Goal: Transaction & Acquisition: Purchase product/service

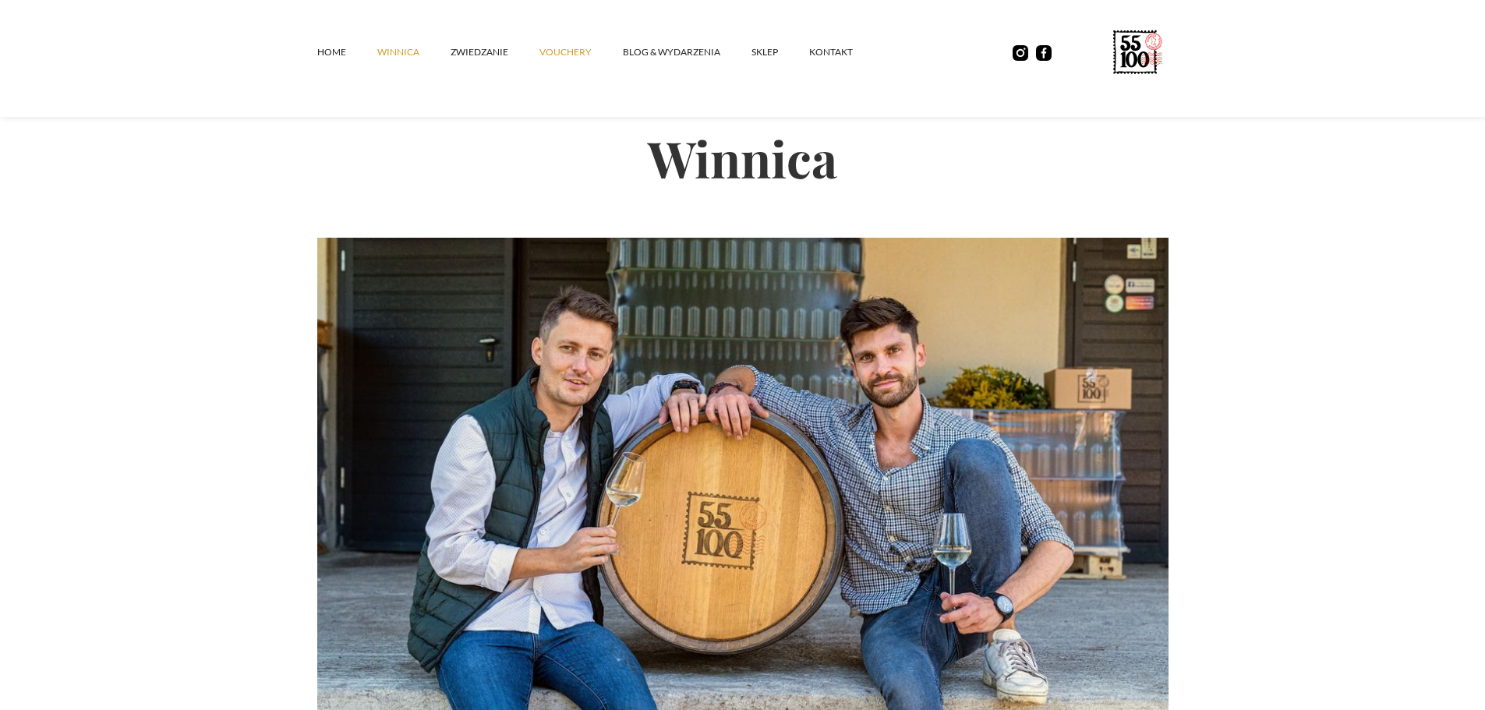
click at [576, 59] on link "vouchery" at bounding box center [581, 52] width 83 height 47
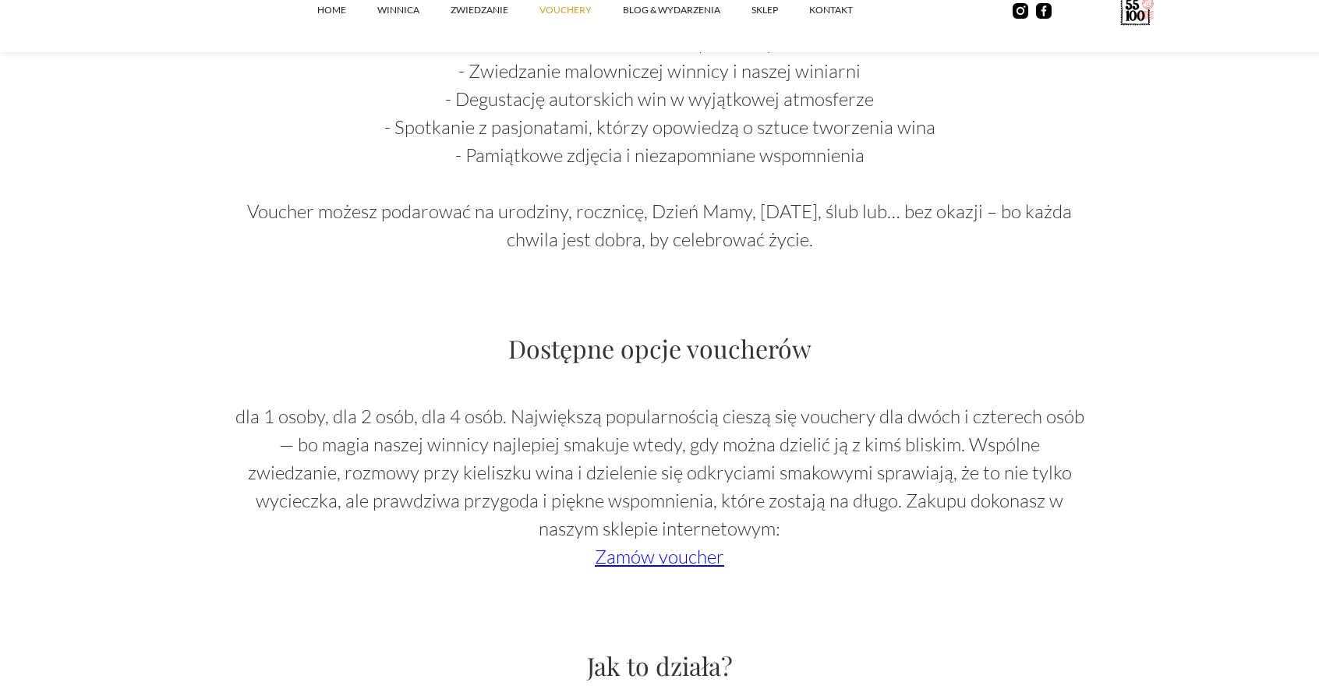
scroll to position [1092, 0]
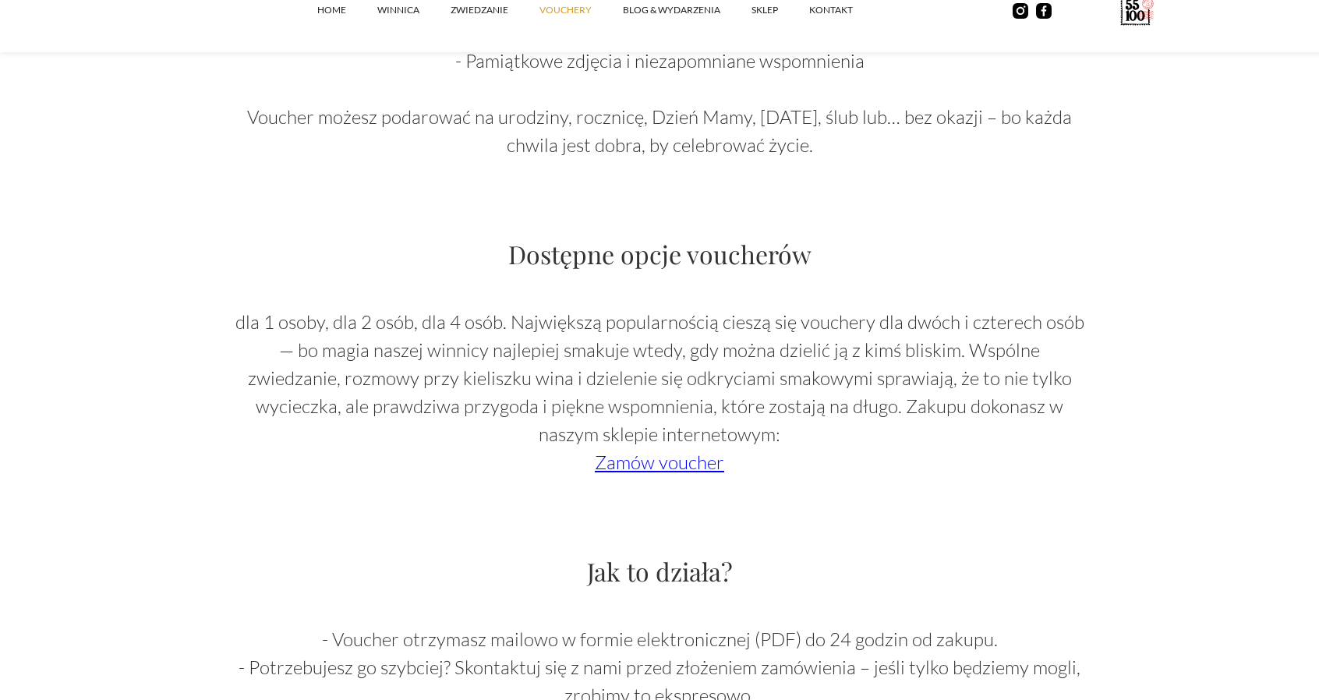
click at [640, 459] on link "Zamów voucher" at bounding box center [659, 462] width 129 height 23
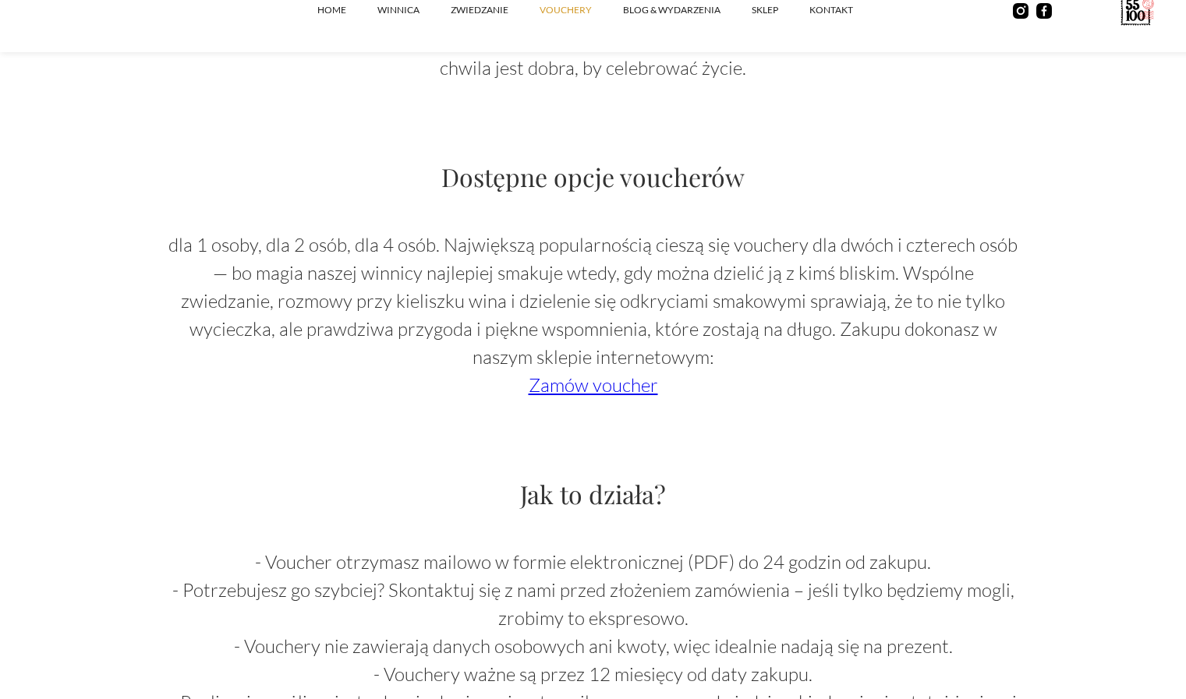
scroll to position [1092, 0]
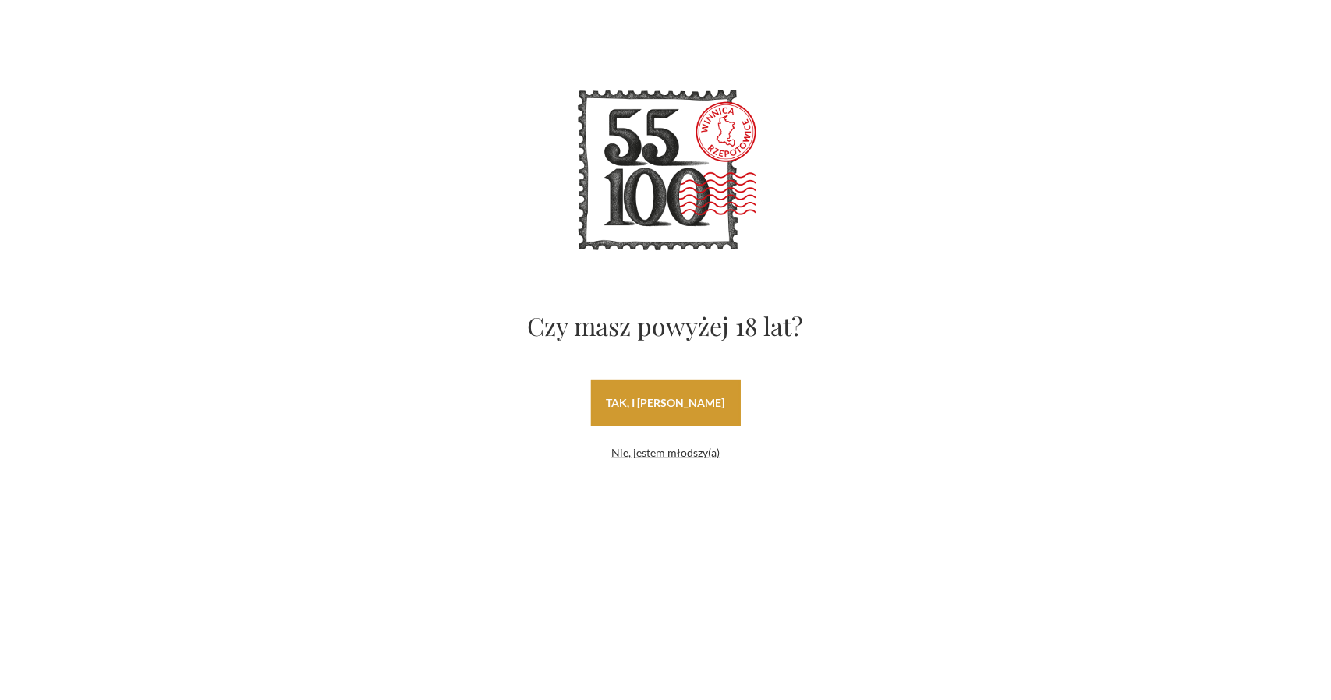
click at [666, 404] on link "tak, i uwielbiam wino" at bounding box center [666, 403] width 150 height 47
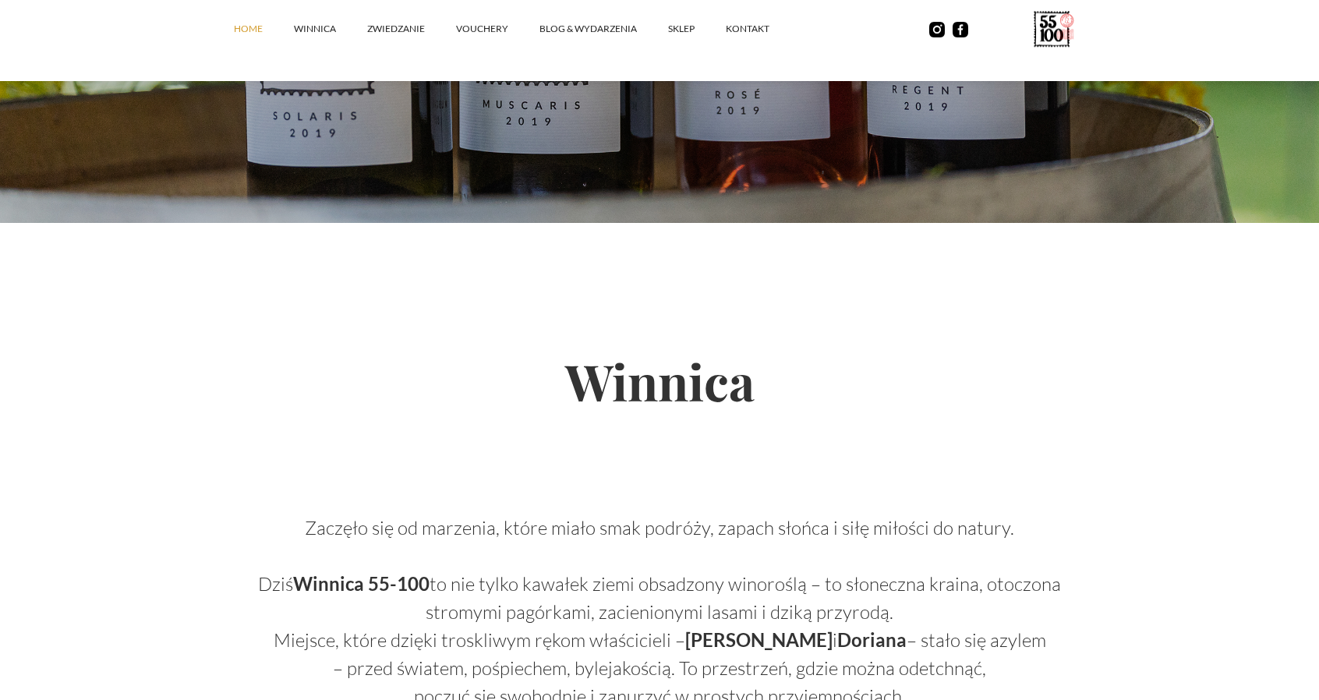
scroll to position [312, 0]
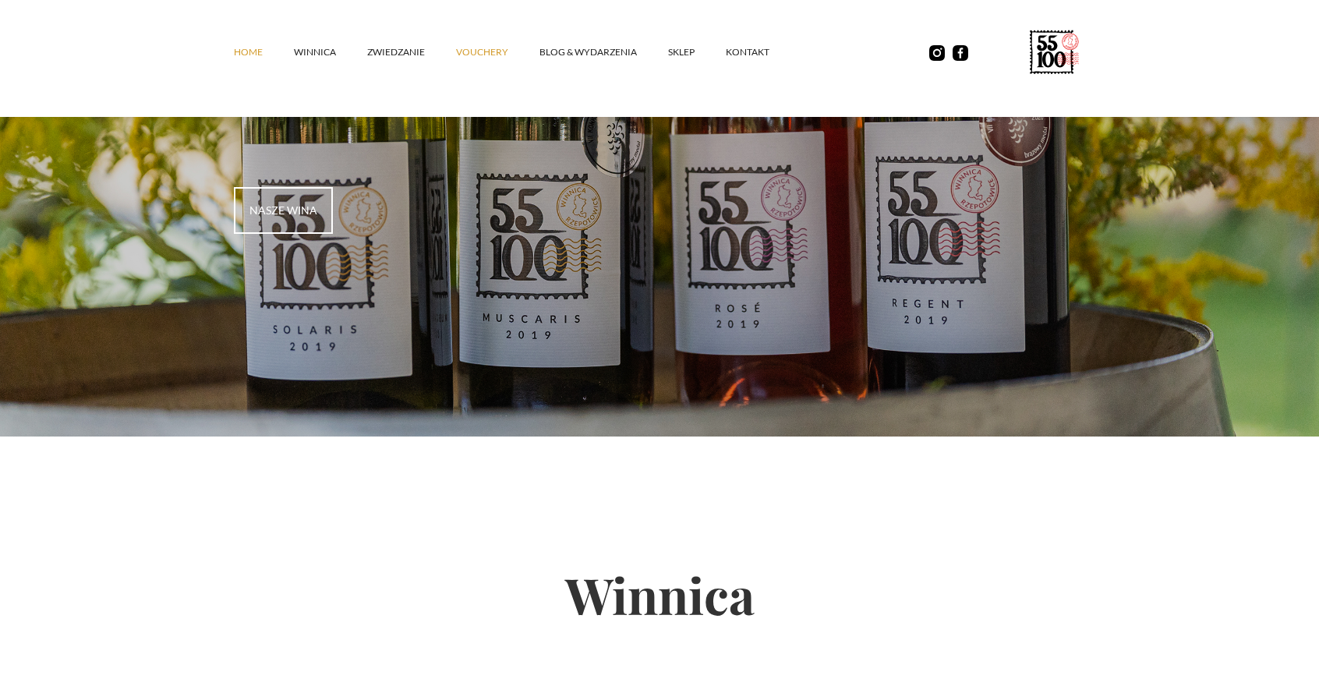
click at [478, 48] on link "vouchery" at bounding box center [497, 52] width 83 height 47
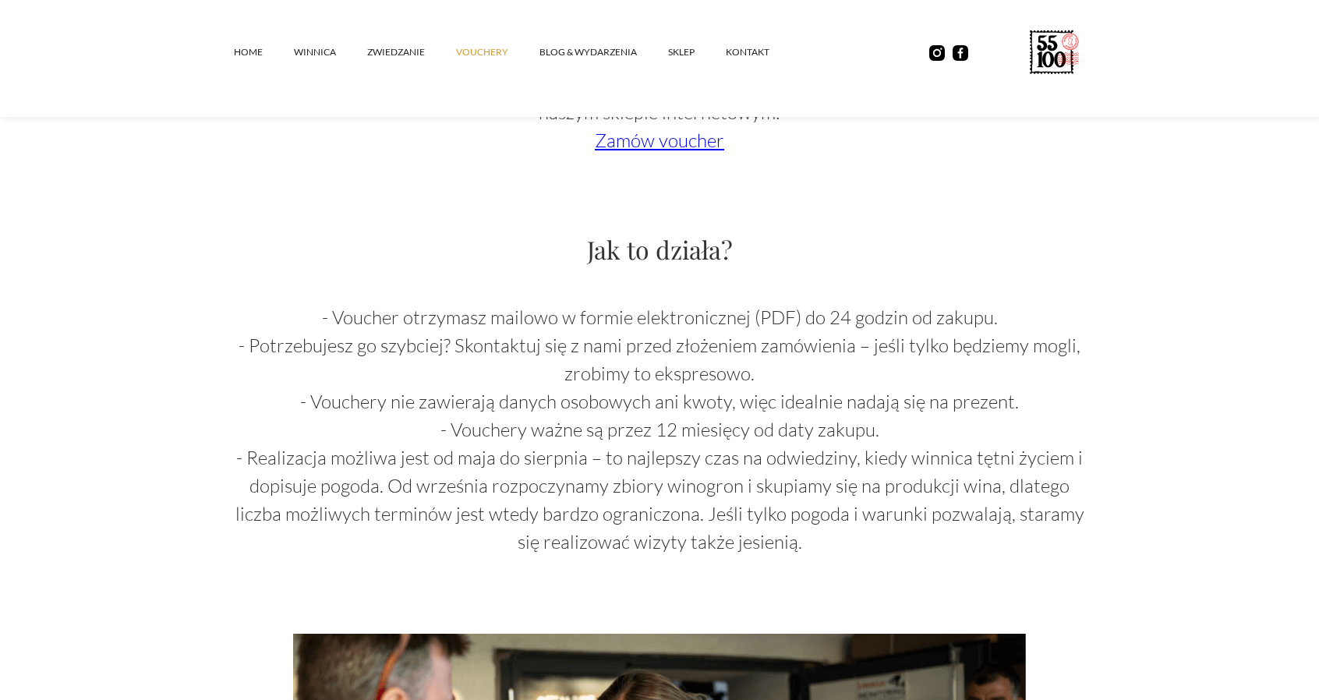
scroll to position [1248, 0]
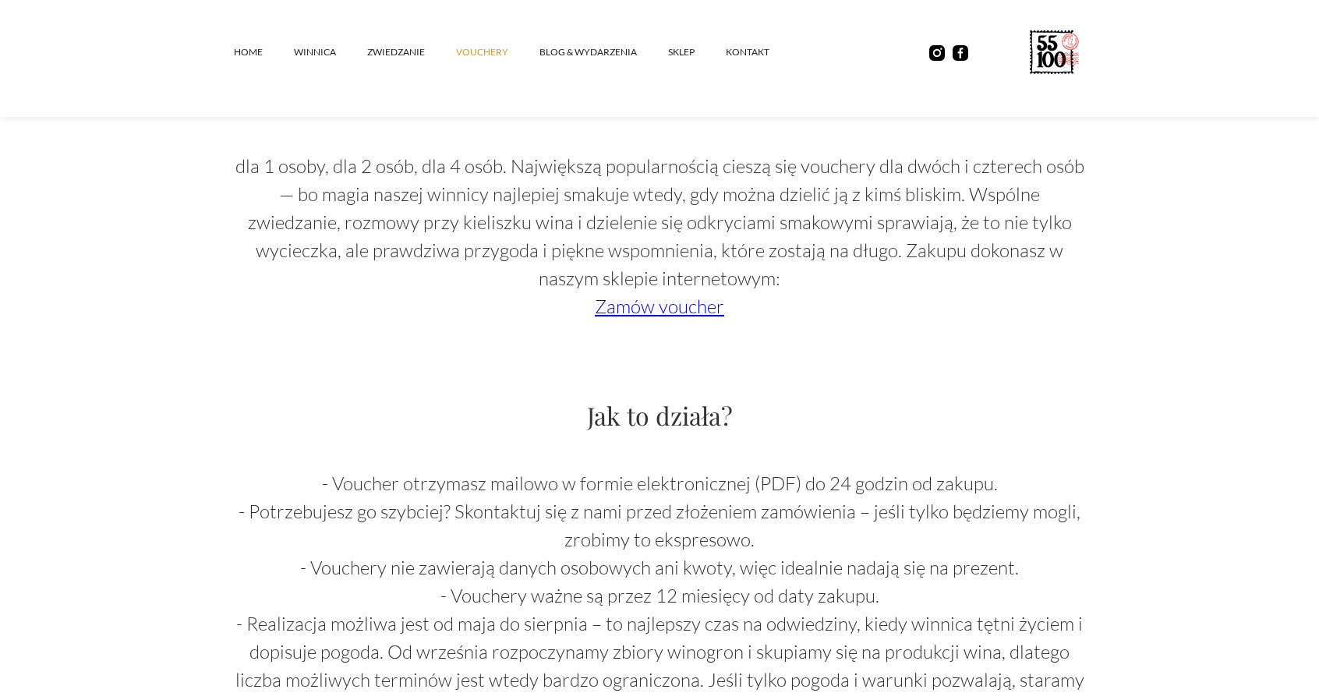
click at [689, 313] on link "Zamów voucher" at bounding box center [659, 306] width 129 height 23
